Goal: Task Accomplishment & Management: Manage account settings

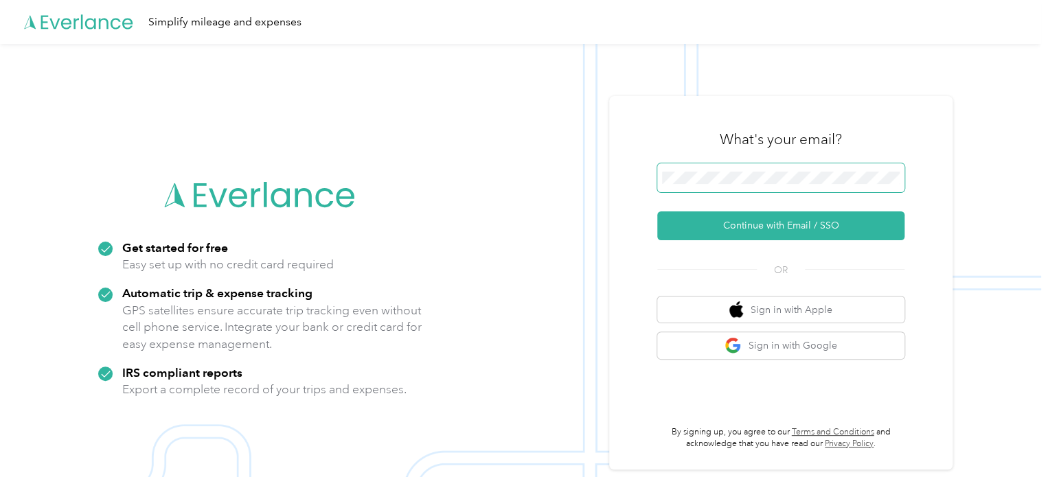
click at [745, 169] on span at bounding box center [780, 177] width 247 height 29
click at [758, 200] on form "Continue with Email / SSO" at bounding box center [780, 201] width 247 height 77
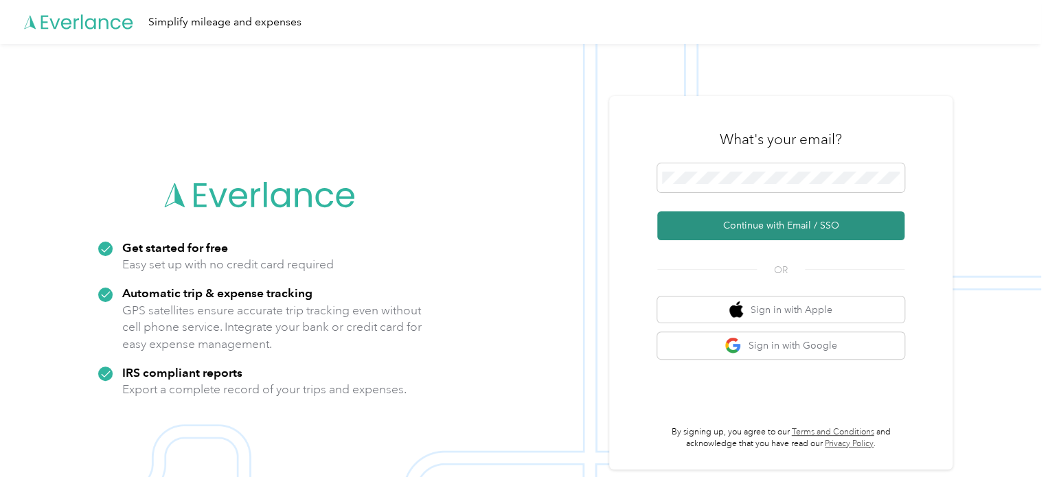
click at [774, 218] on button "Continue with Email / SSO" at bounding box center [780, 226] width 247 height 29
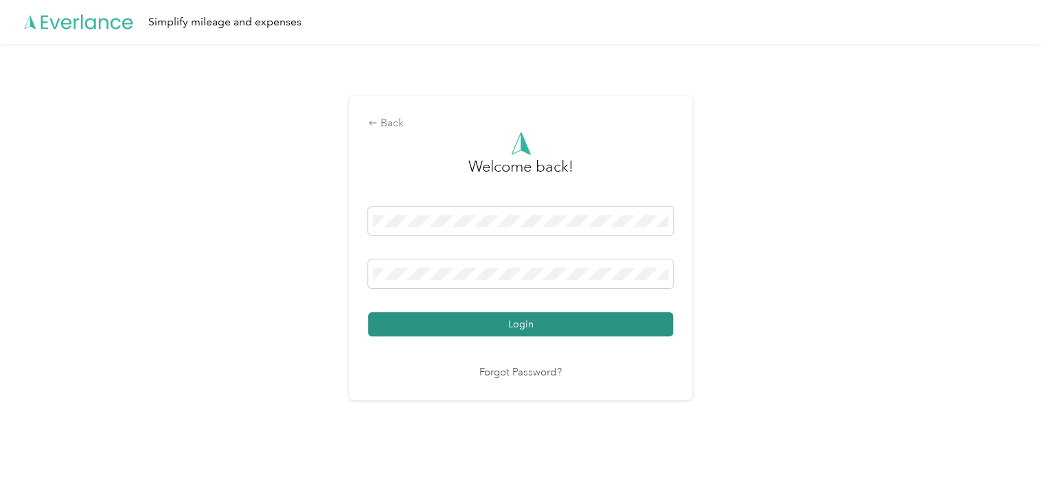
click at [549, 328] on button "Login" at bounding box center [520, 325] width 305 height 24
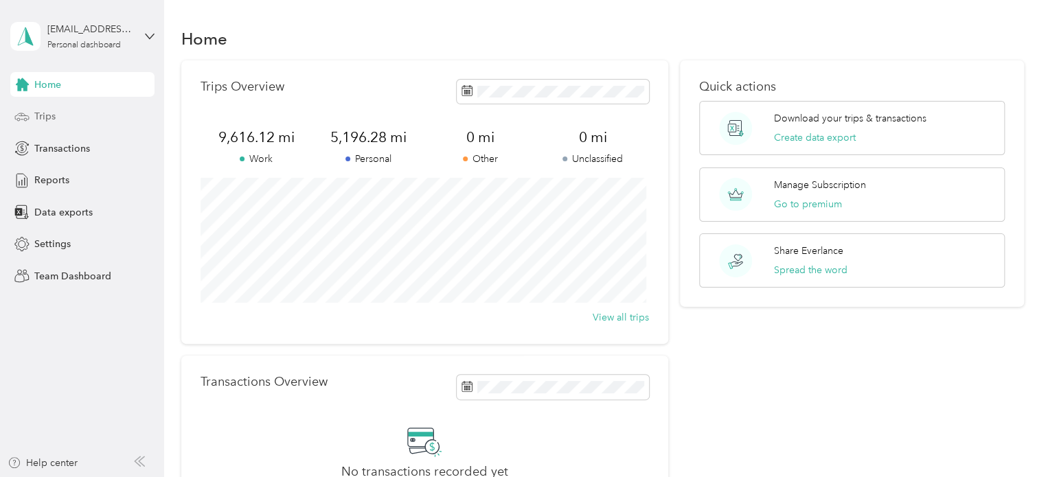
click at [62, 111] on div "Trips" at bounding box center [82, 116] width 144 height 25
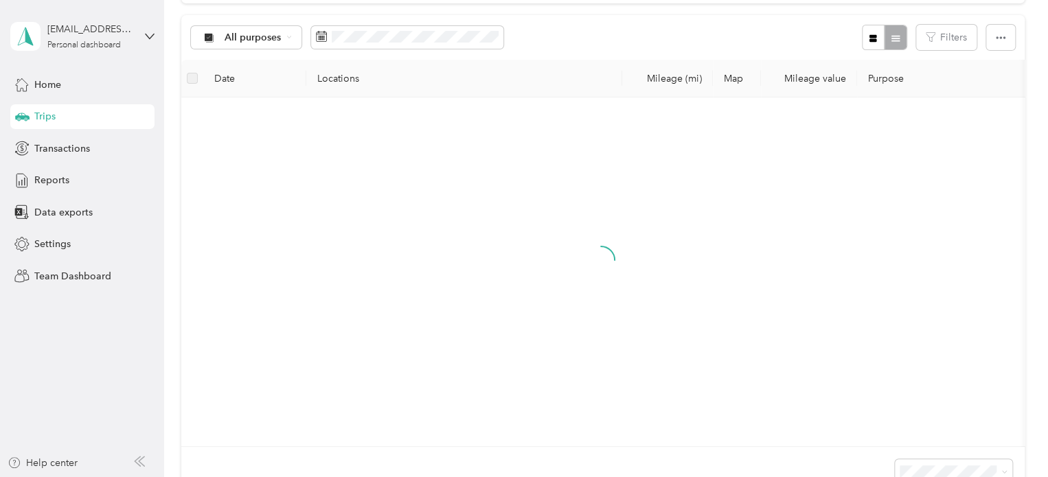
scroll to position [137, 0]
